Goal: Information Seeking & Learning: Learn about a topic

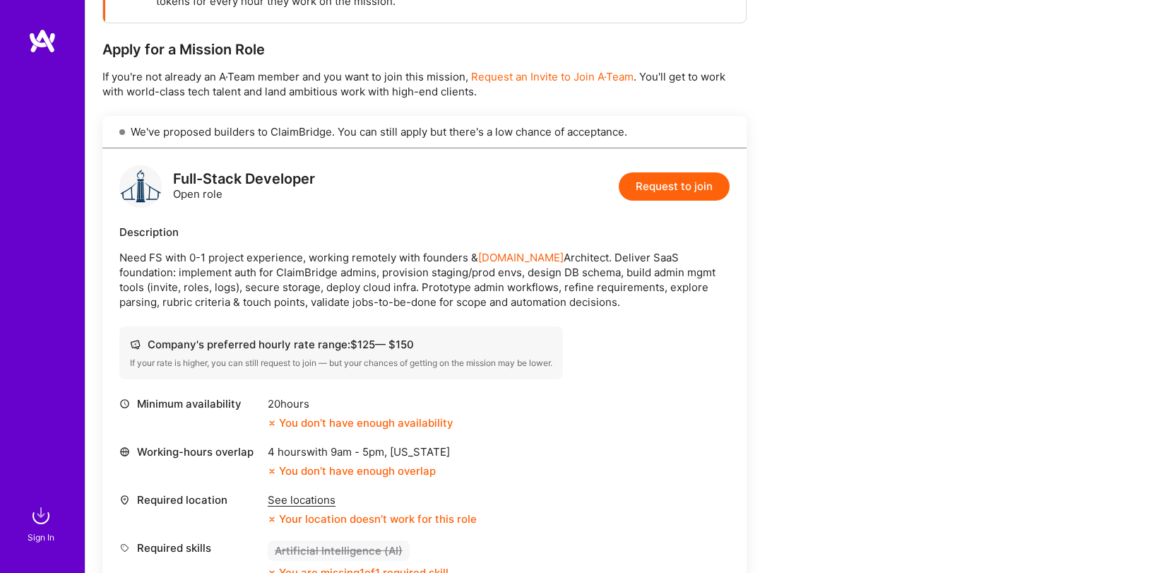
scroll to position [415, 0]
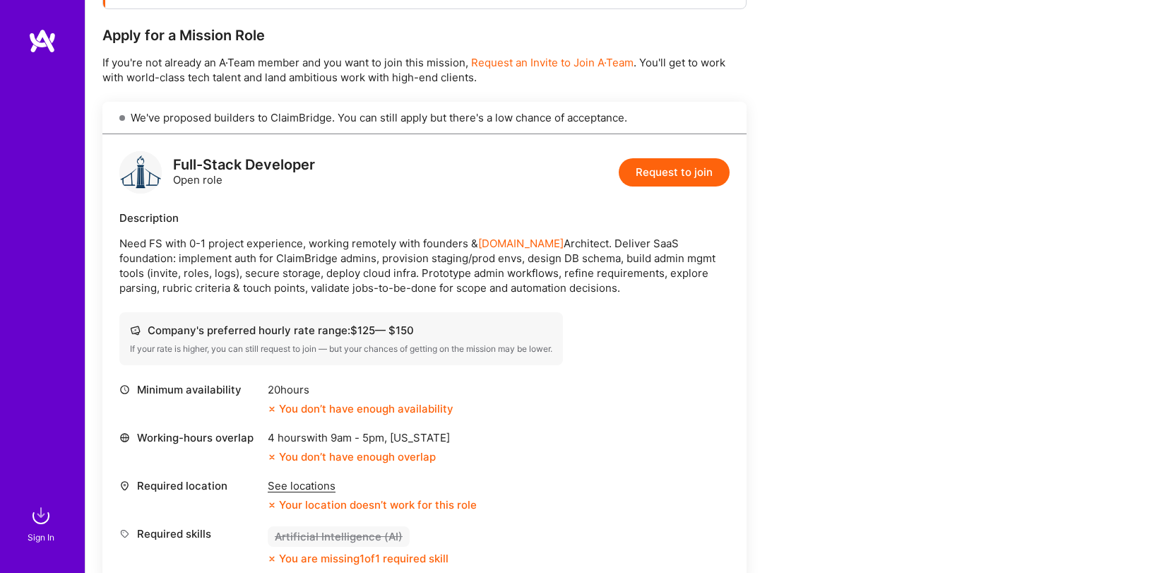
click at [366, 167] on div "Full-Stack Developer Open role Request to join" at bounding box center [424, 172] width 610 height 42
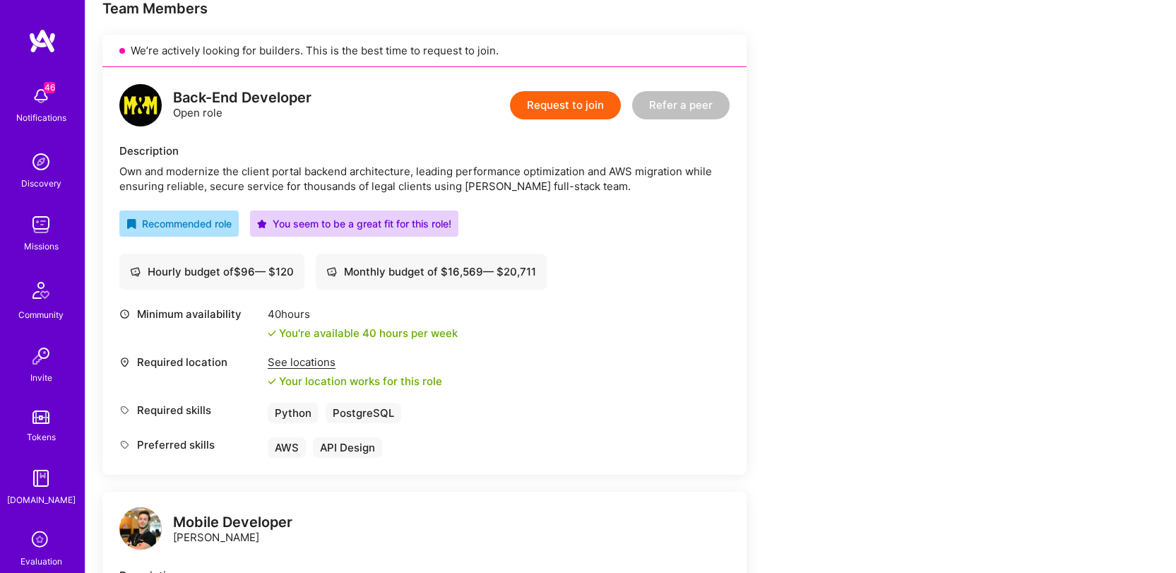
scroll to position [295, 0]
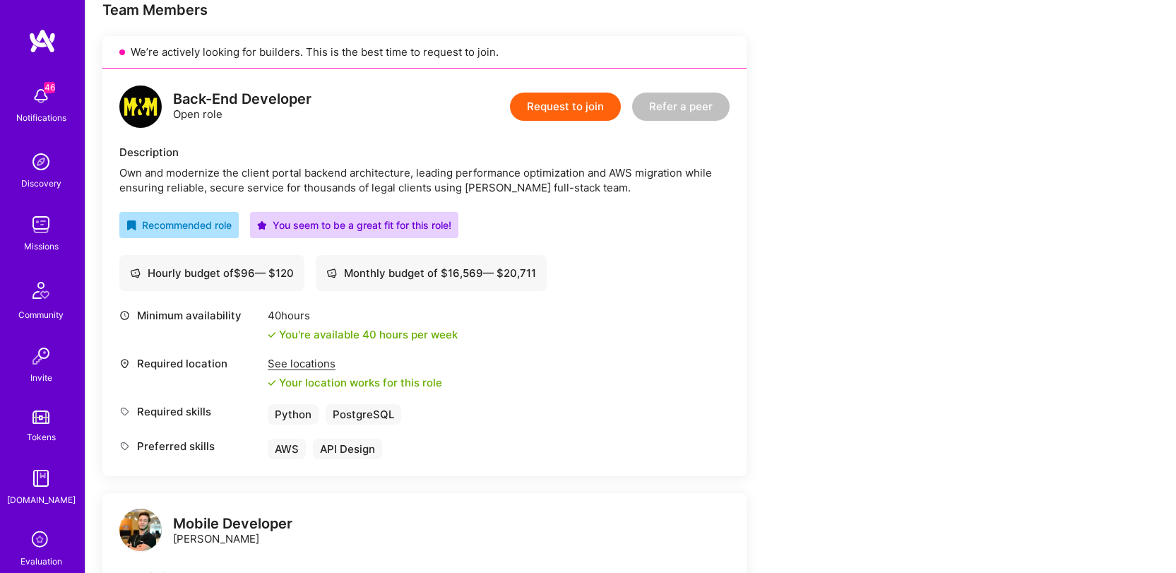
click at [638, 374] on div "Required location See locations Your location works for this role" at bounding box center [424, 373] width 610 height 34
click at [415, 151] on div "Description" at bounding box center [424, 152] width 610 height 15
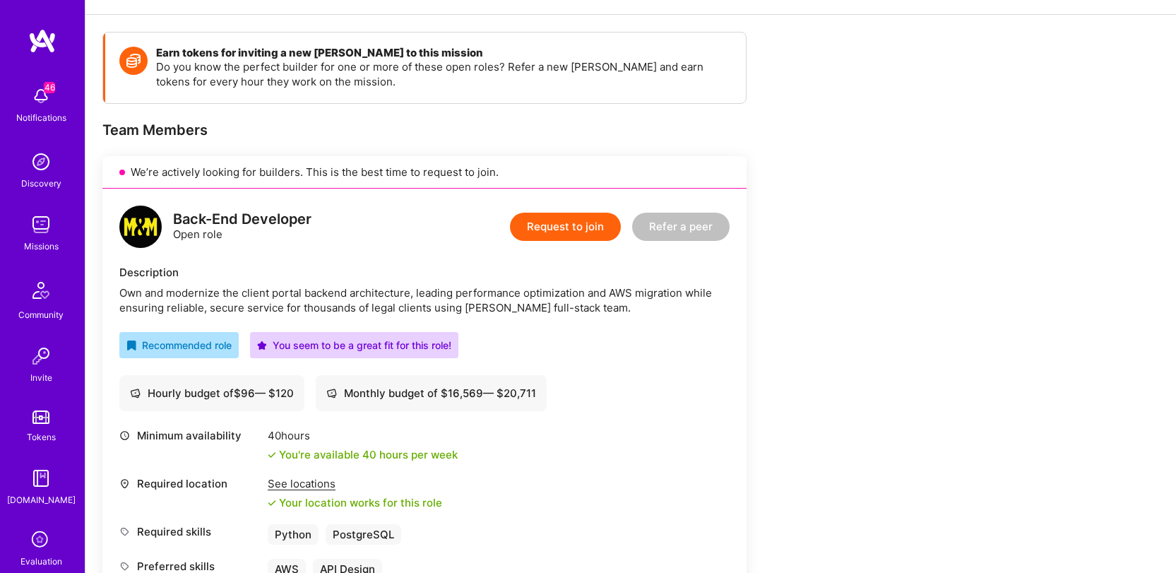
scroll to position [177, 0]
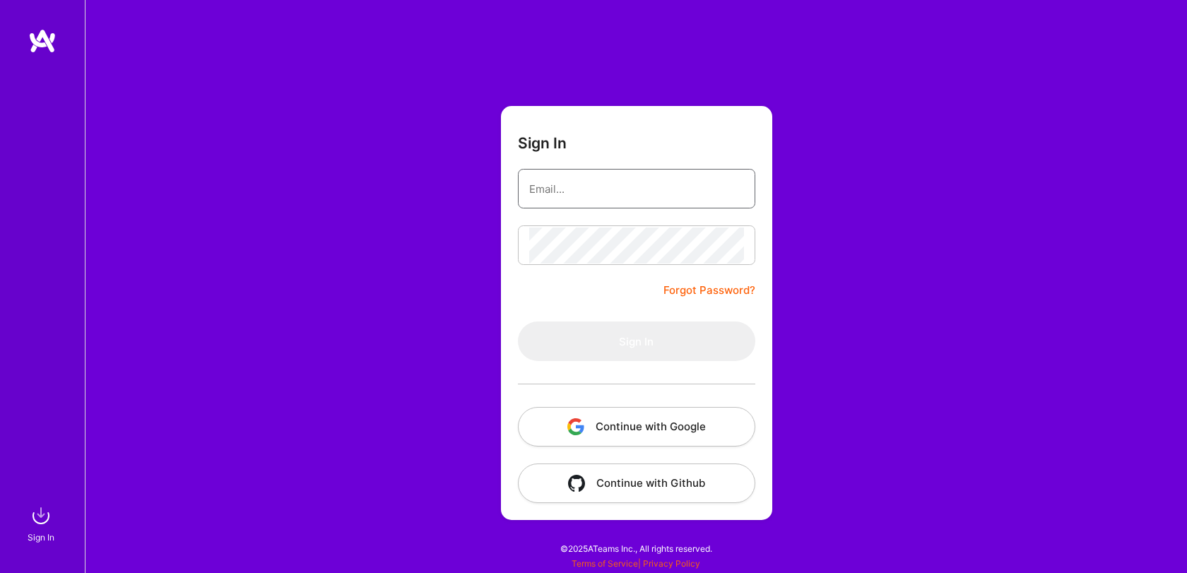
type input "willchan2@gmail.com"
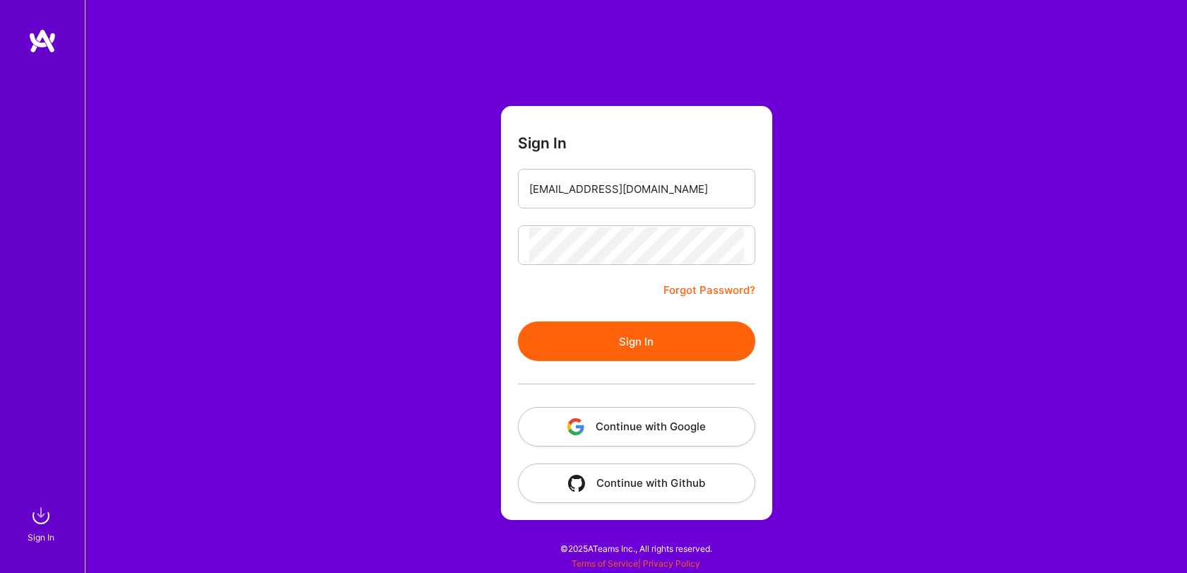
click at [649, 340] on button "Sign In" at bounding box center [636, 341] width 237 height 40
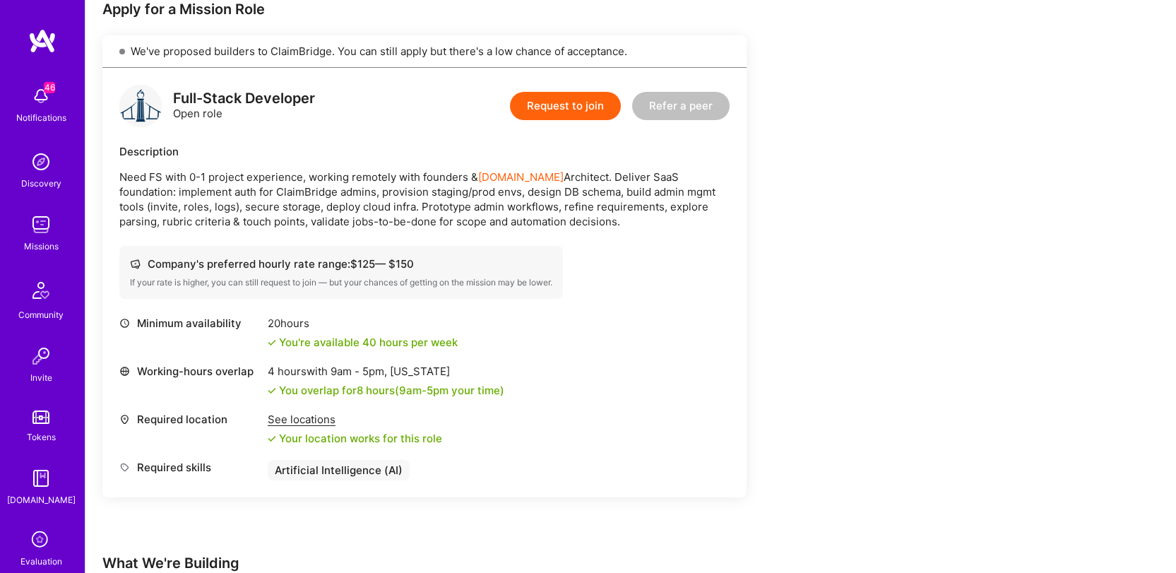
scroll to position [288, 0]
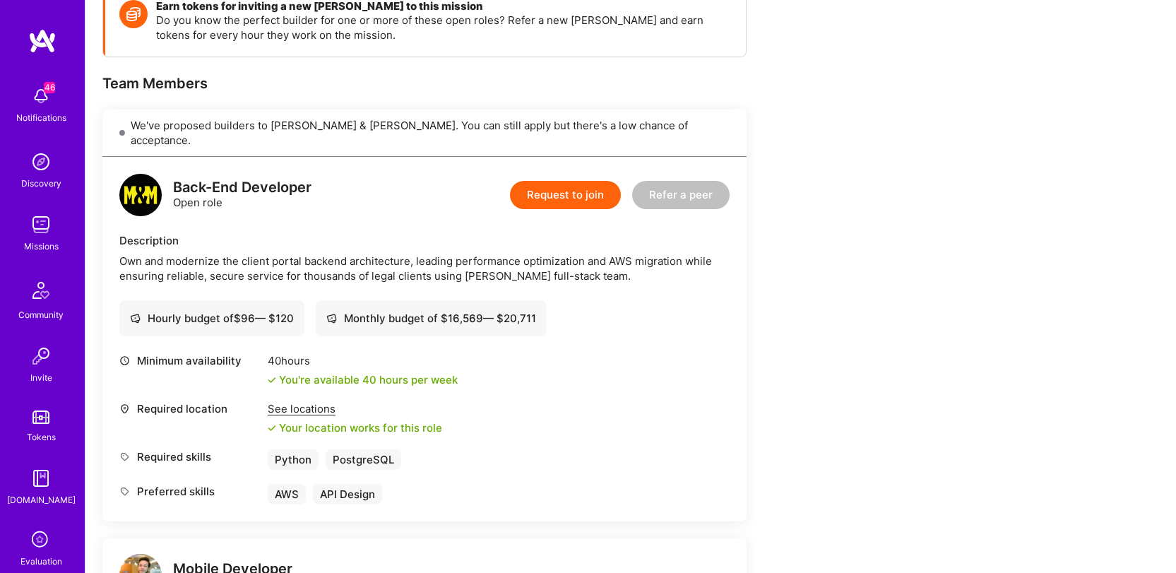
scroll to position [218, 0]
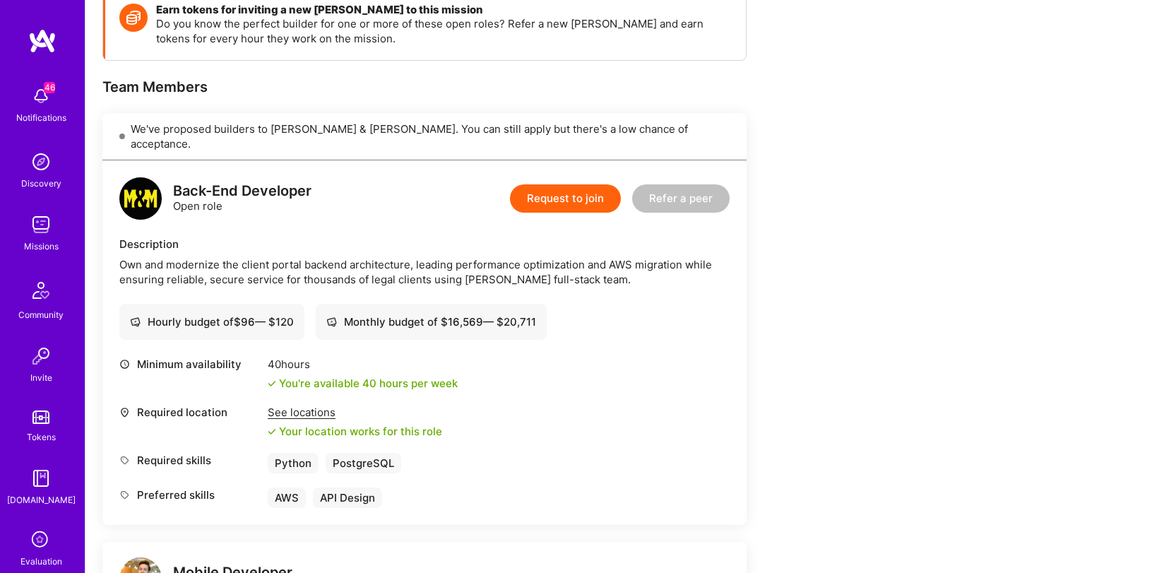
click at [713, 405] on div "Required location See locations Your location works for this role" at bounding box center [424, 422] width 610 height 34
click at [378, 257] on div "Own and modernize the client portal backend architecture, leading performance o…" at bounding box center [424, 272] width 610 height 30
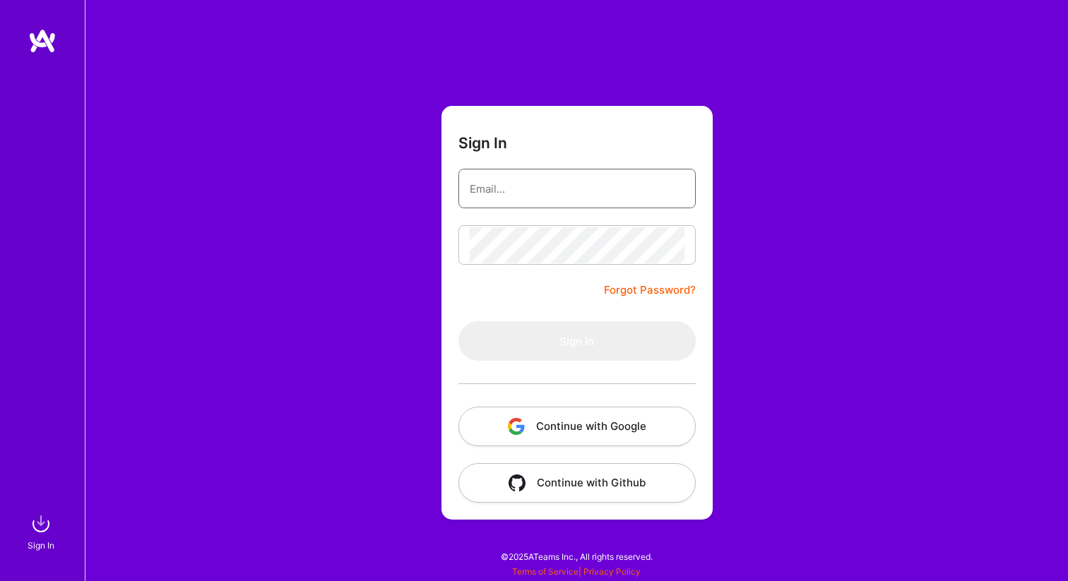
type input "[EMAIL_ADDRESS][DOMAIN_NAME]"
click at [215, 211] on div "Sign In willchan2@gmail.com Forgot Password? Sign In Continue with Google Conti…" at bounding box center [576, 290] width 983 height 581
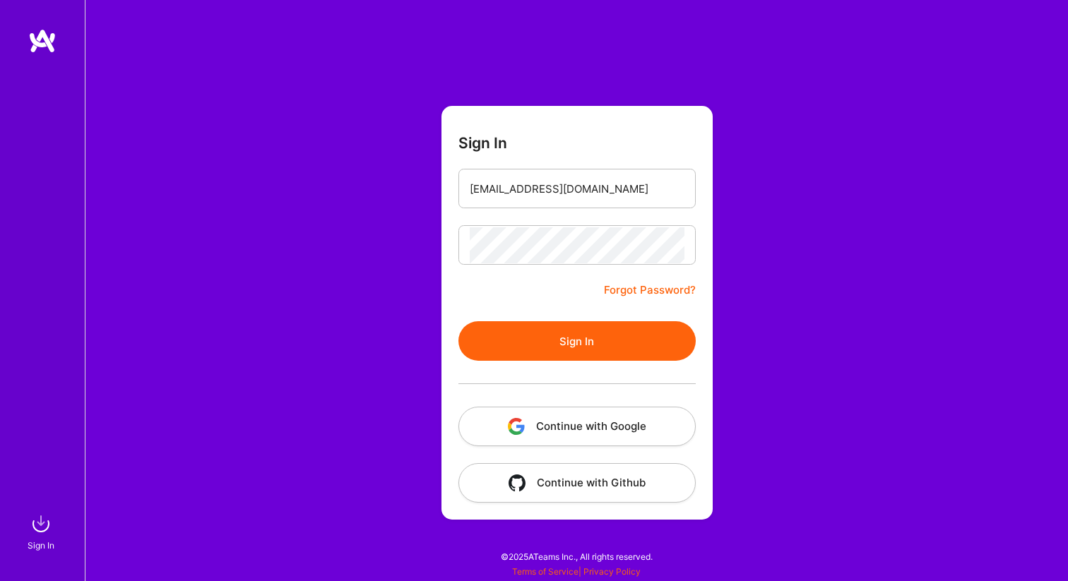
drag, startPoint x: 566, startPoint y: 345, endPoint x: 578, endPoint y: 336, distance: 15.1
click at [566, 345] on button "Sign In" at bounding box center [576, 341] width 237 height 40
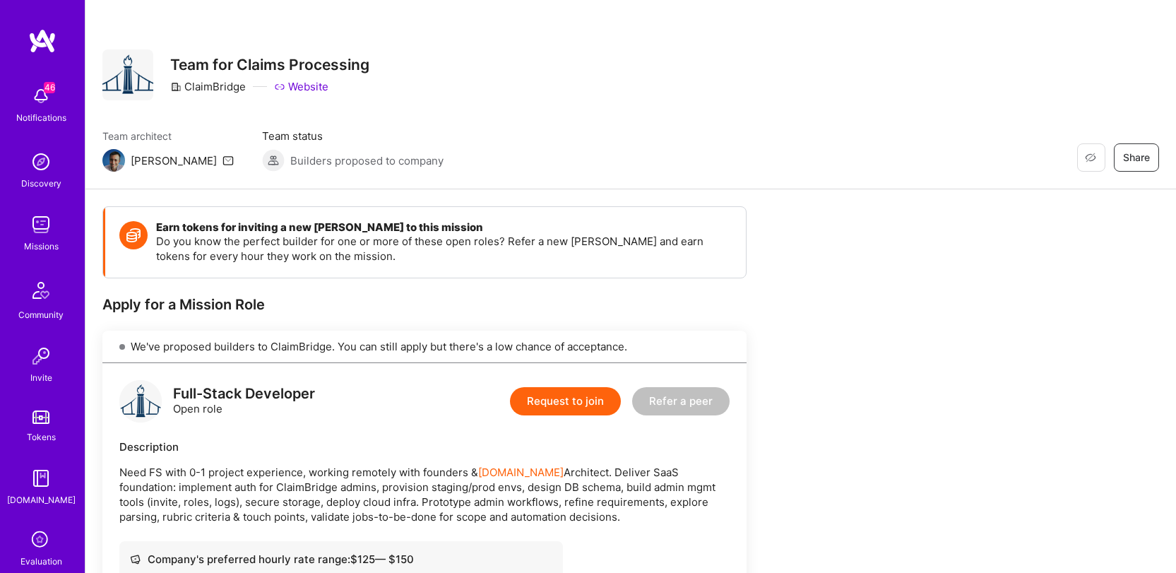
scroll to position [288, 0]
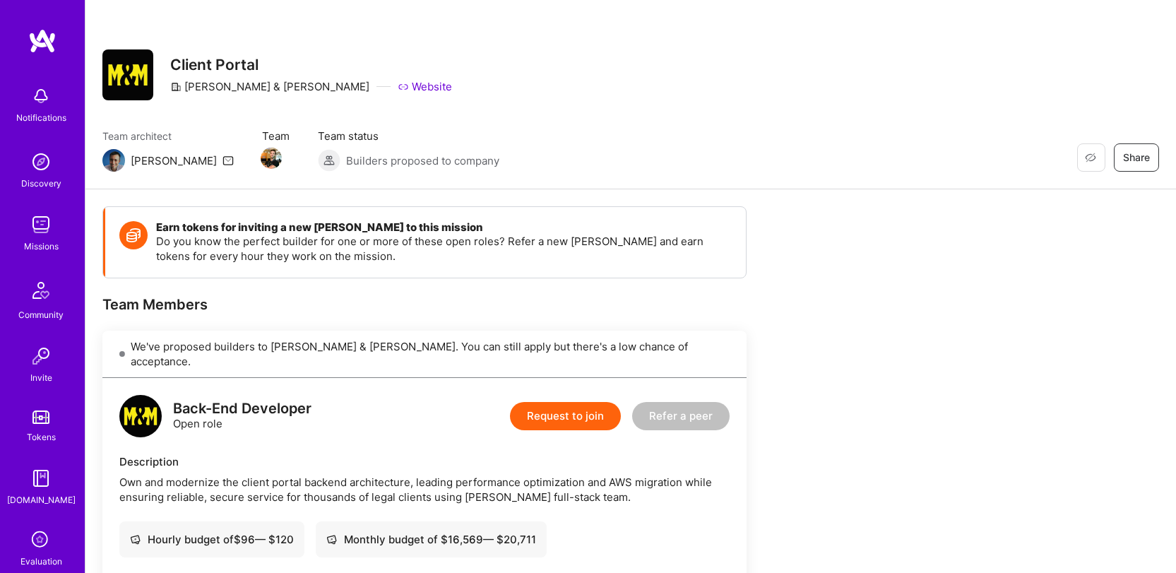
scroll to position [215, 0]
